Goal: Information Seeking & Learning: Compare options

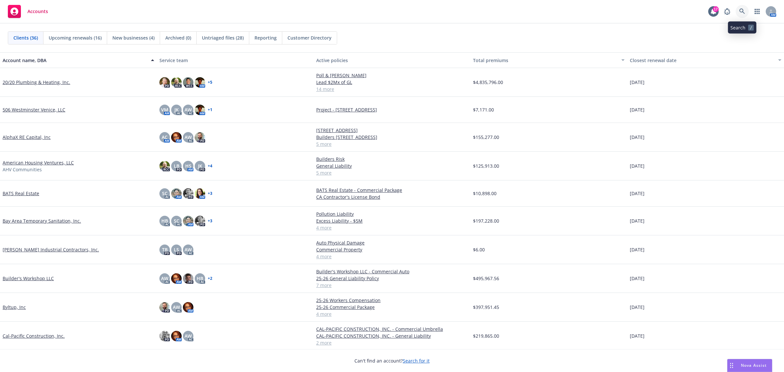
click at [745, 10] on icon at bounding box center [743, 11] width 6 height 6
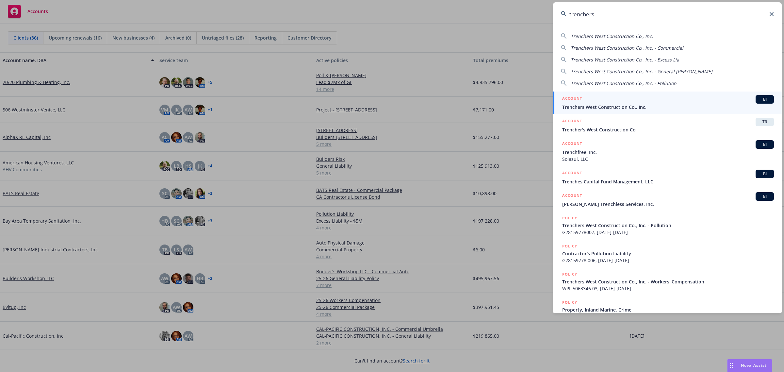
type input "trenchers"
click at [630, 104] on span "Trenchers West Construction Co., Inc." at bounding box center [668, 107] width 212 height 7
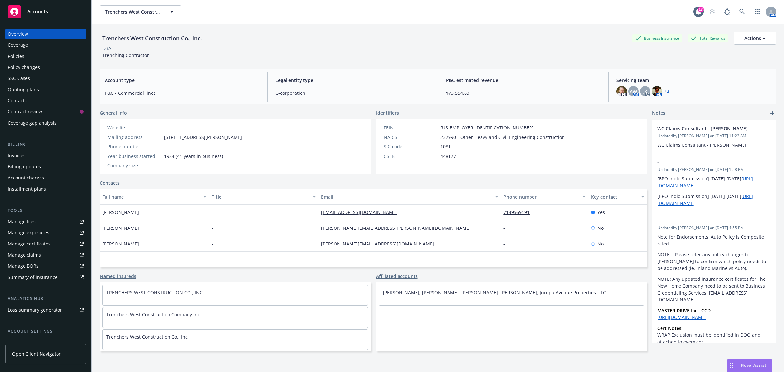
click at [38, 89] on div "Quoting plans" at bounding box center [46, 89] width 76 height 10
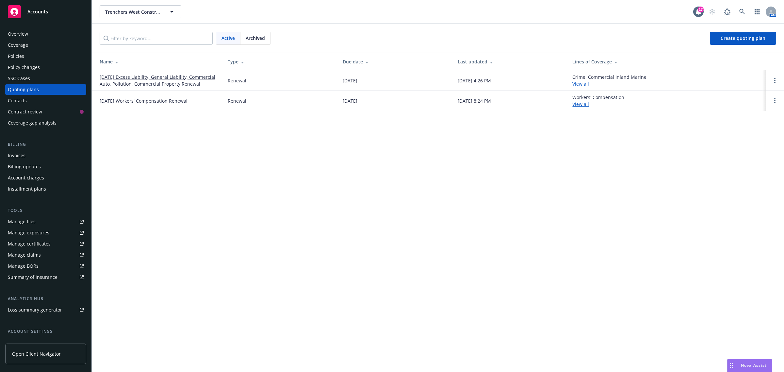
click at [129, 85] on link "[DATE] Excess Liability, General Liability, Commercial Auto, Pollution, Commerc…" at bounding box center [159, 81] width 118 height 14
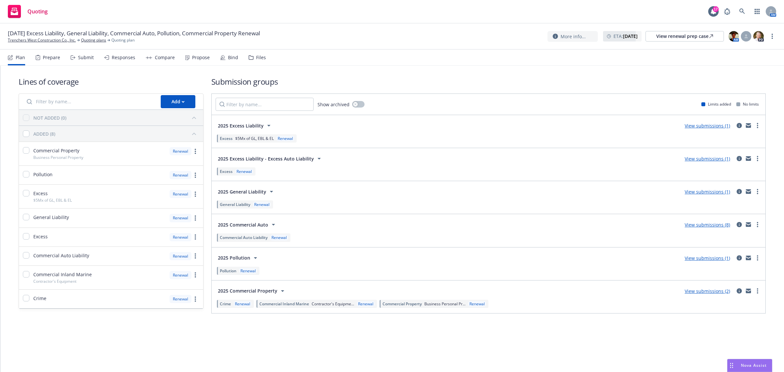
click at [251, 129] on div "2025 Excess Liability" at bounding box center [245, 126] width 55 height 8
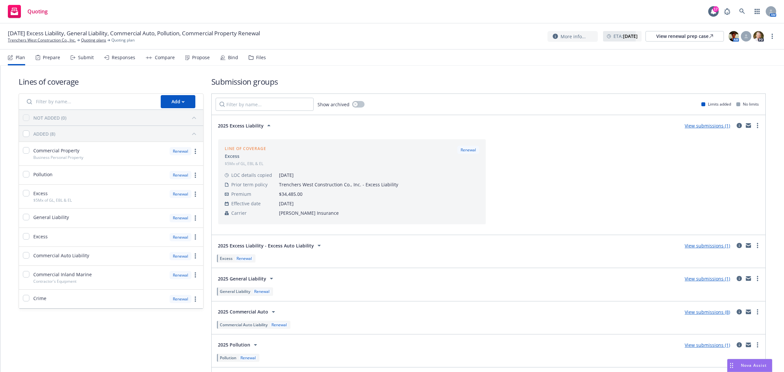
click at [697, 128] on link "View submissions (1)" at bounding box center [707, 126] width 45 height 6
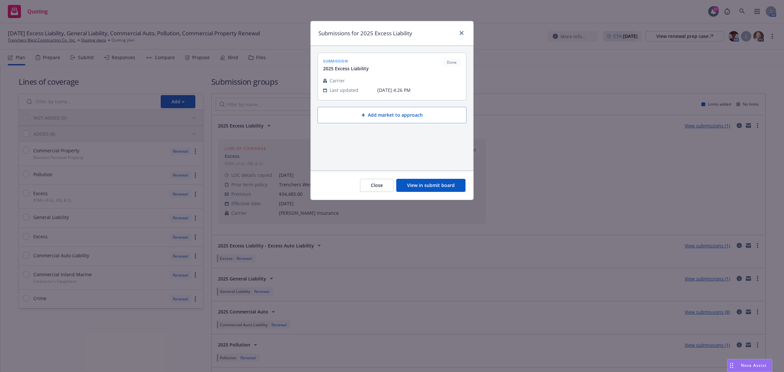
click at [438, 185] on button "View in submit board" at bounding box center [430, 185] width 69 height 13
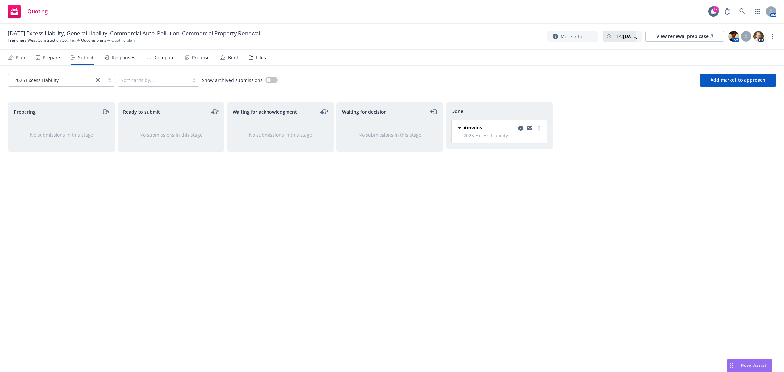
click at [123, 56] on div "Responses" at bounding box center [124, 57] width 24 height 5
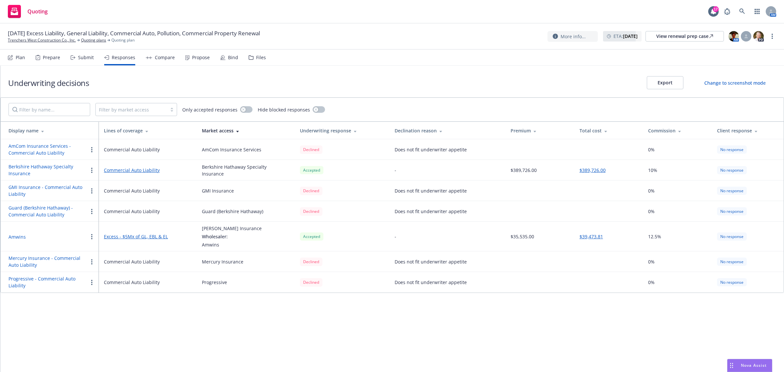
click at [161, 59] on div "Compare" at bounding box center [165, 57] width 20 height 5
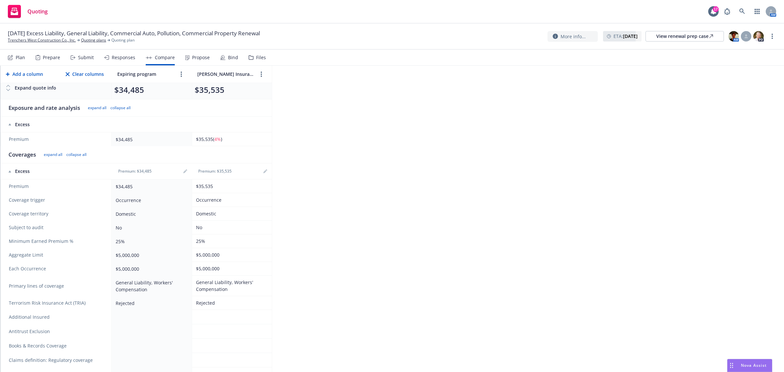
scroll to position [84, 0]
